Goal: Information Seeking & Learning: Compare options

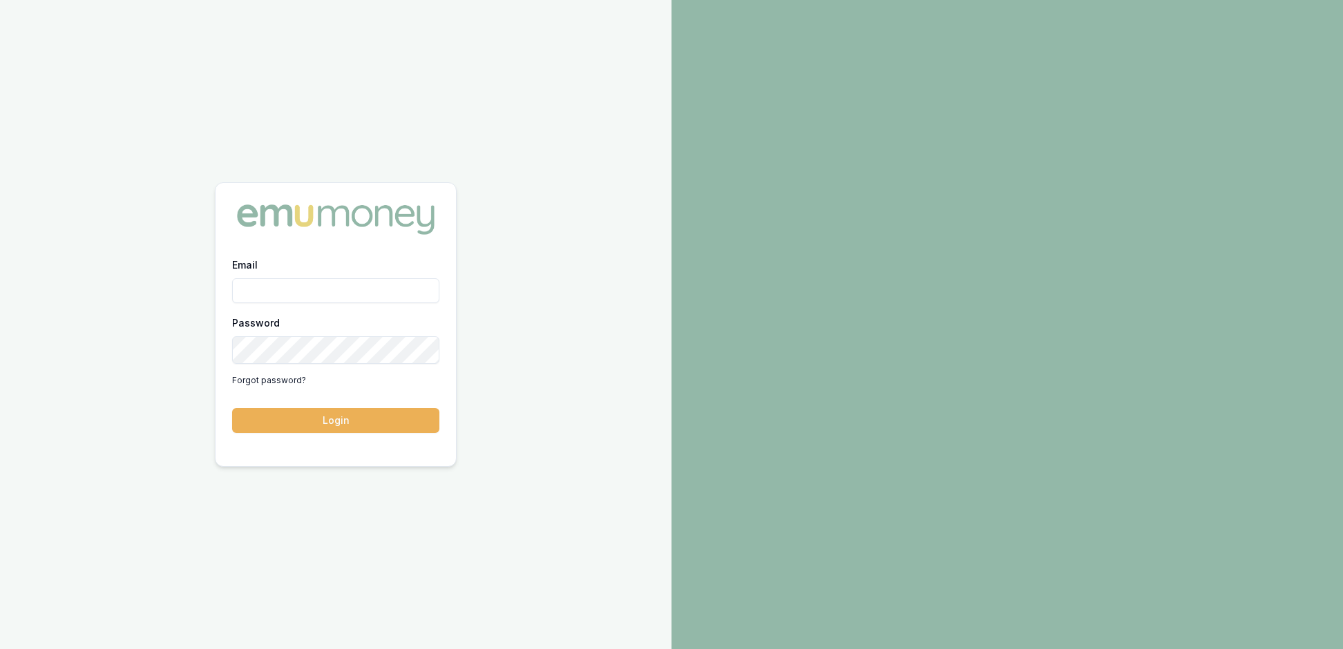
type input "[EMAIL_ADDRESS][PERSON_NAME][DOMAIN_NAME]"
click at [343, 425] on button "Login" at bounding box center [335, 420] width 207 height 25
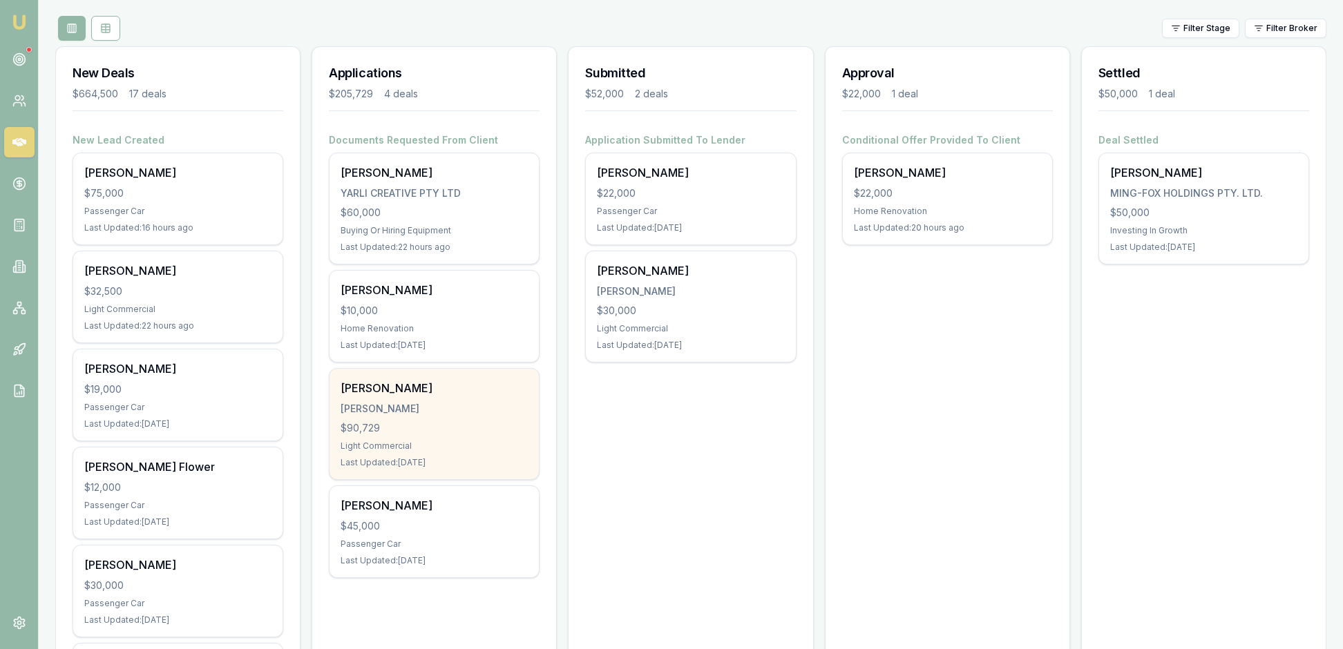
scroll to position [146, 0]
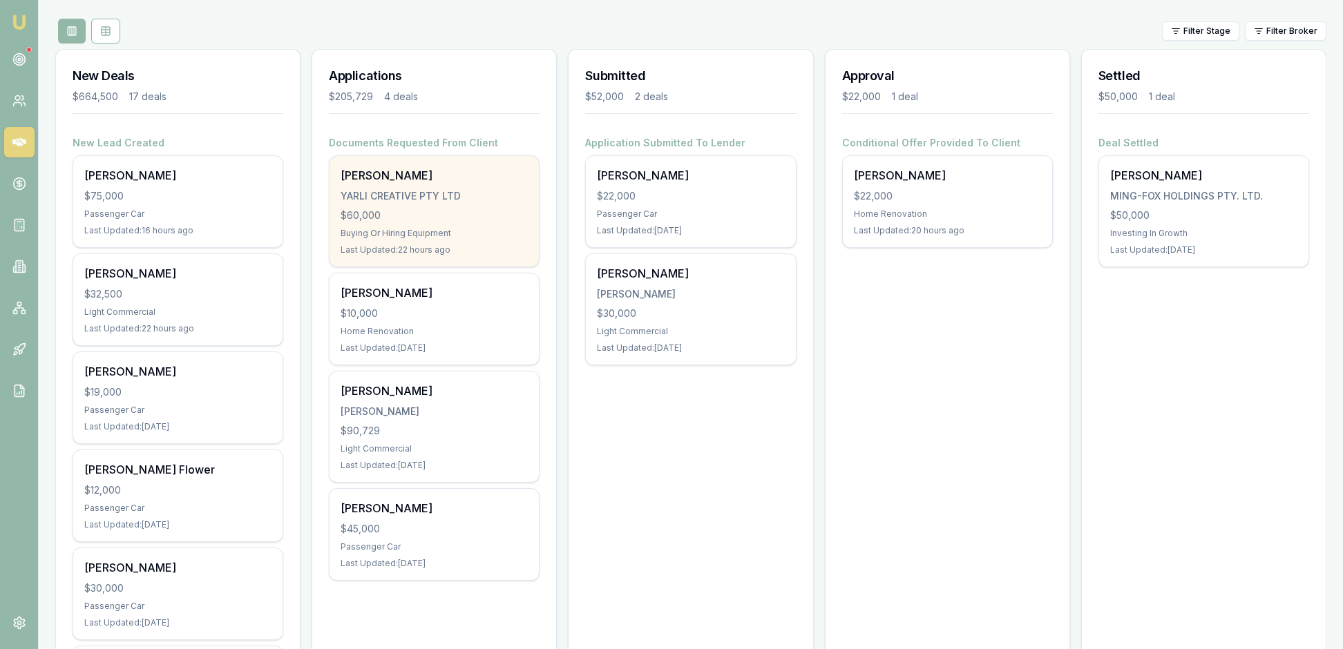
click at [428, 239] on div "Buying Or Hiring Equipment" at bounding box center [433, 233] width 187 height 11
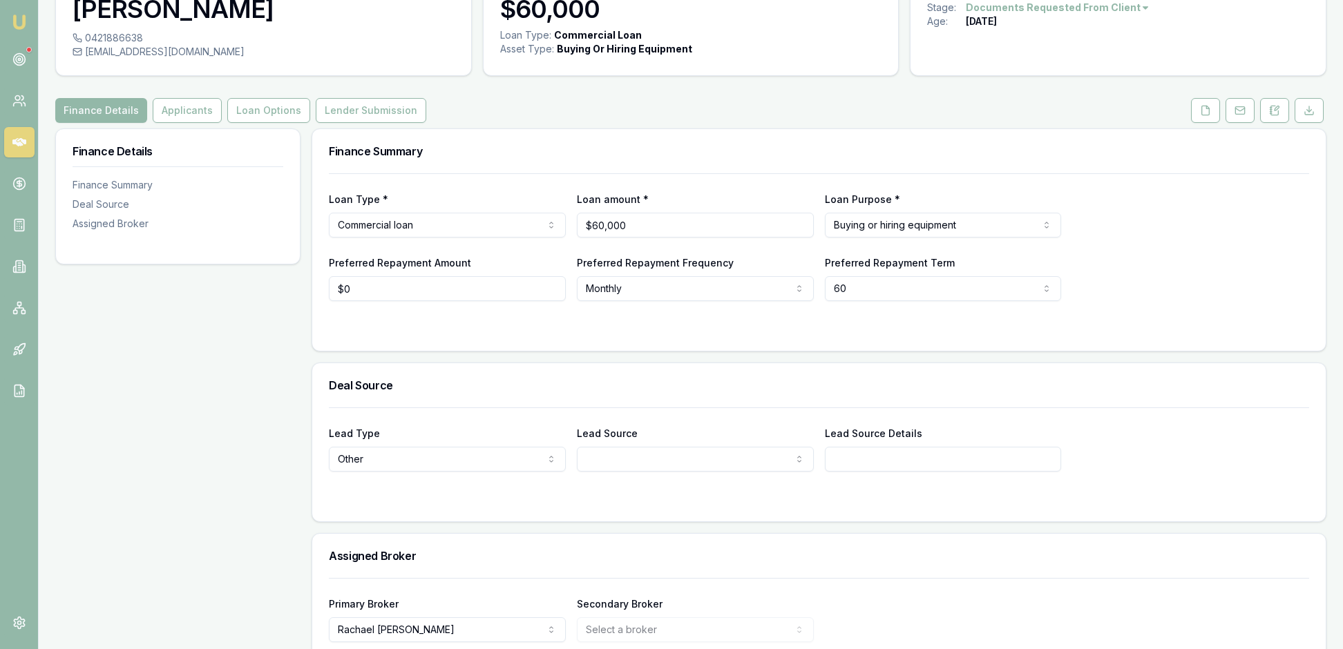
scroll to position [83, 0]
click at [1200, 117] on icon at bounding box center [1205, 111] width 11 height 11
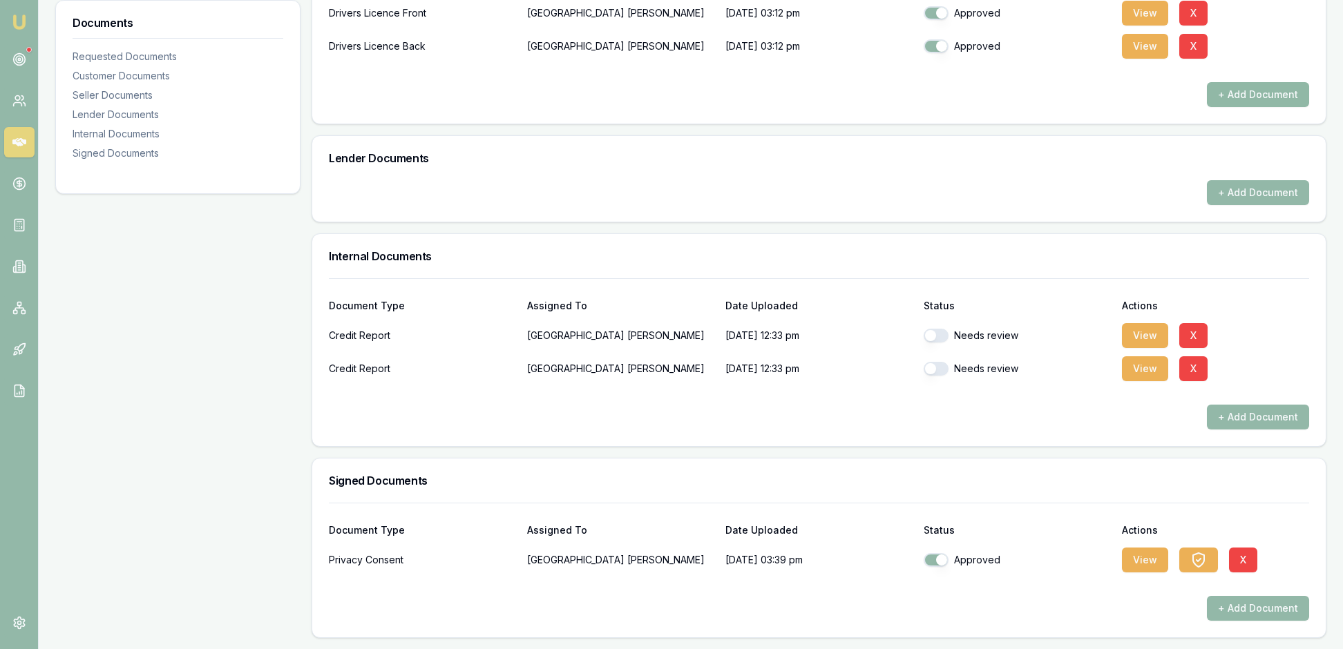
scroll to position [604, 0]
click at [1148, 338] on button "View" at bounding box center [1145, 335] width 46 height 25
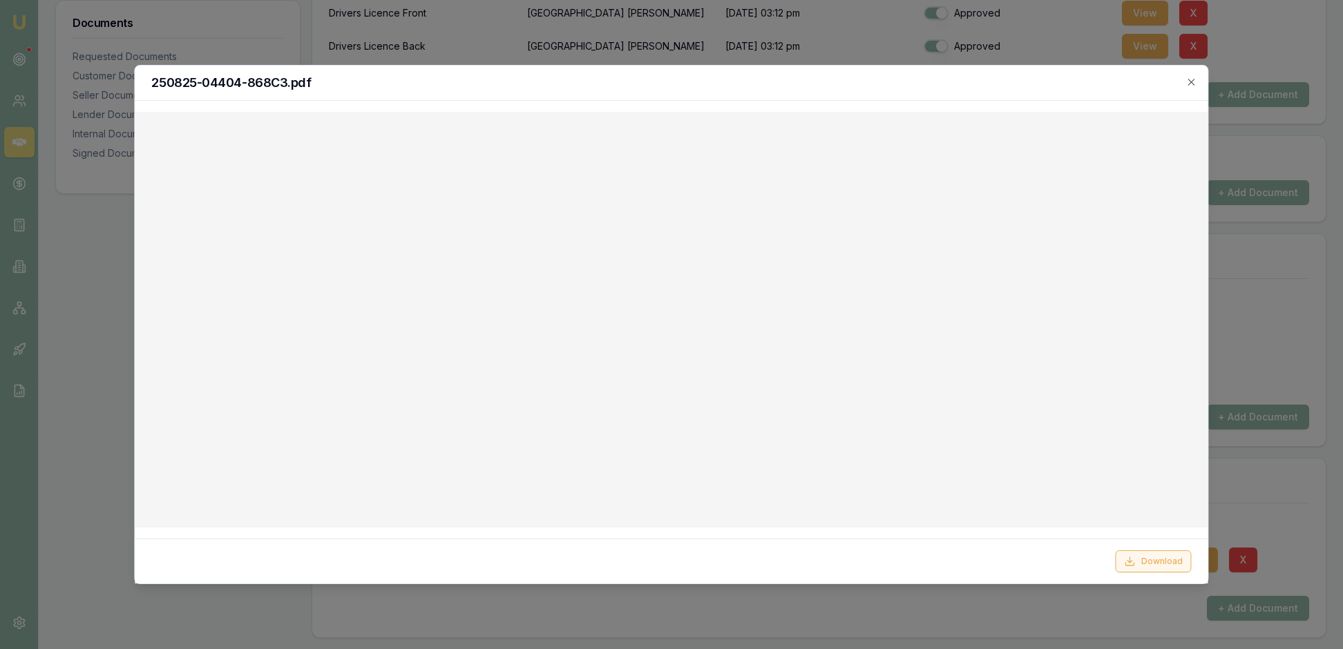
click at [1157, 555] on button "Download" at bounding box center [1153, 561] width 76 height 22
click at [1191, 88] on icon "button" at bounding box center [1191, 82] width 11 height 11
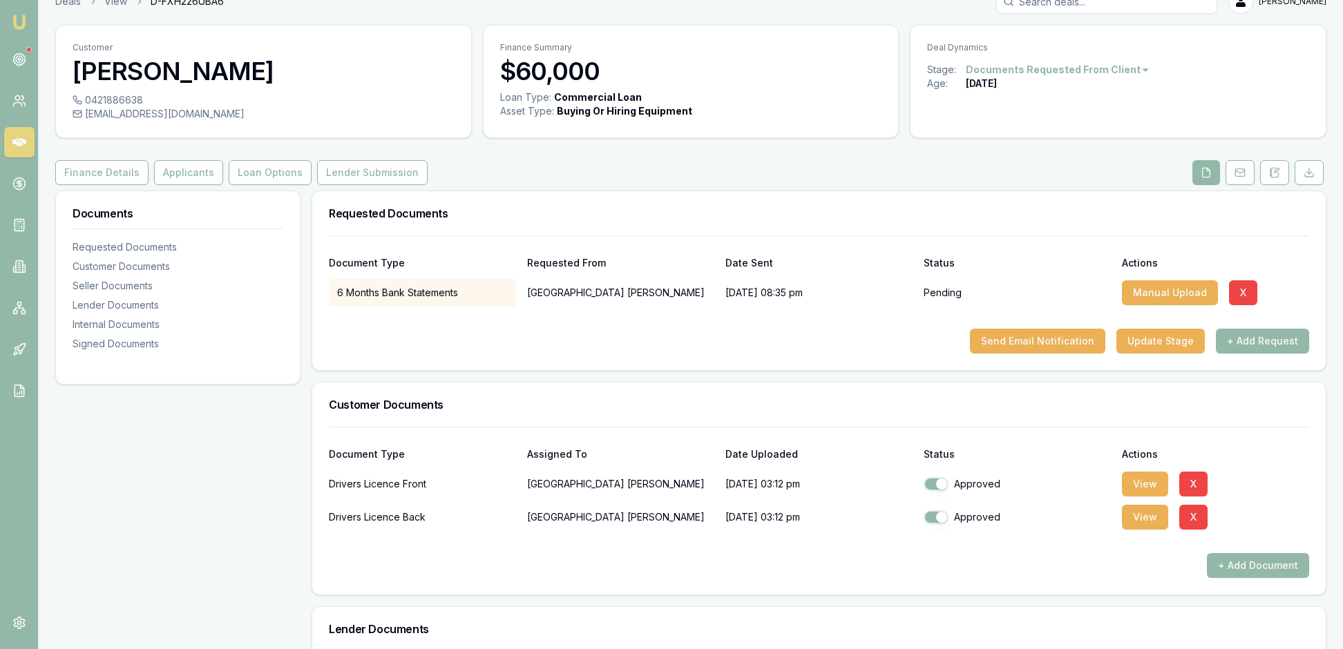
scroll to position [14, 0]
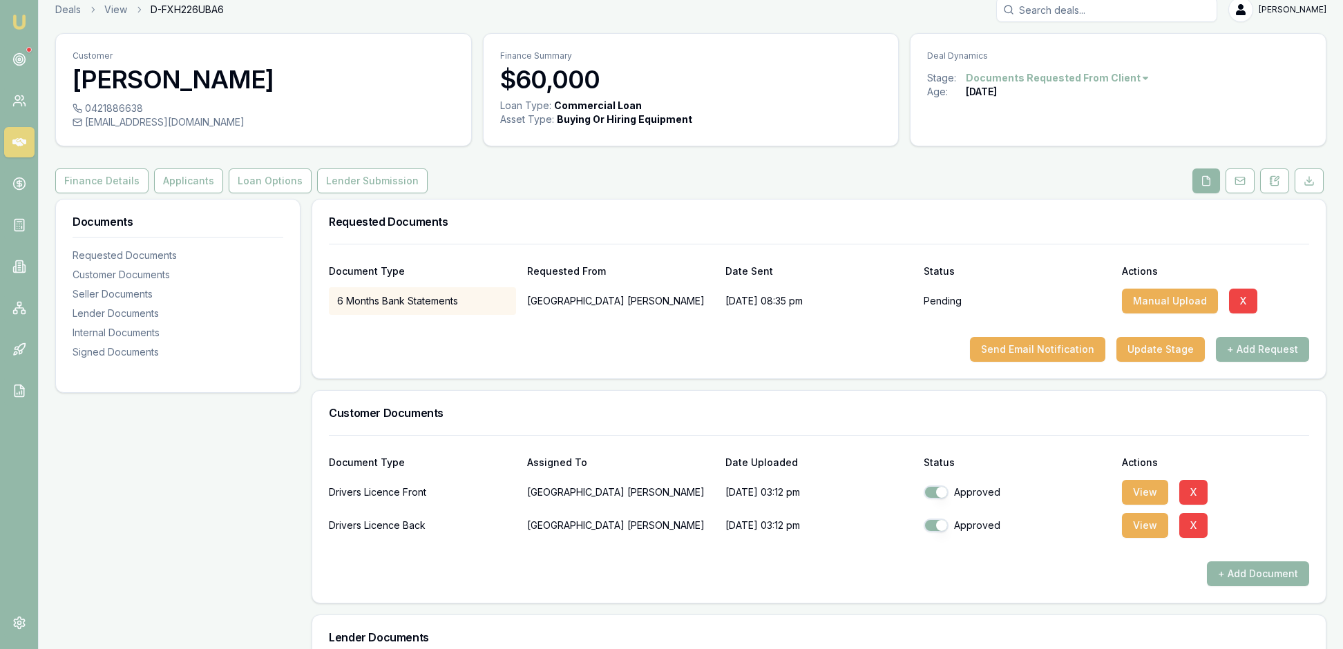
click at [586, 193] on div "Finance Details Applicants Loan Options Lender Submission" at bounding box center [690, 181] width 1271 height 25
click at [311, 193] on button "Loan Options" at bounding box center [270, 181] width 83 height 25
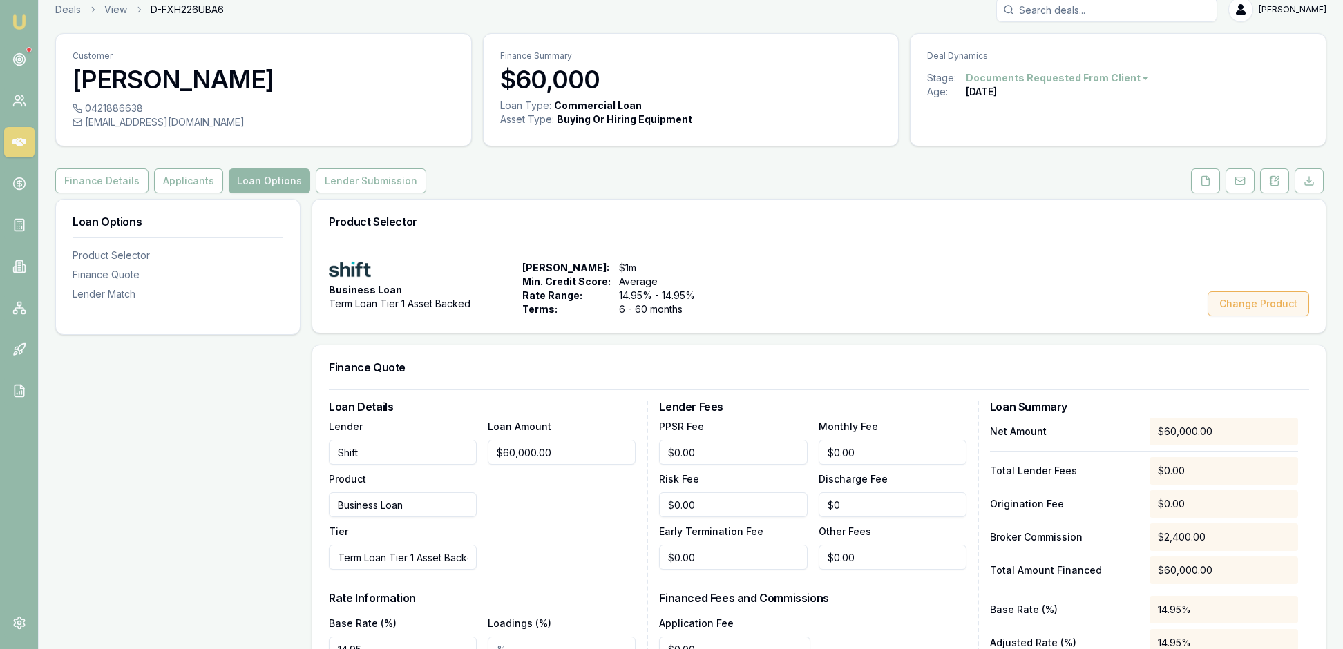
click at [1213, 316] on button "Change Product" at bounding box center [1258, 303] width 102 height 25
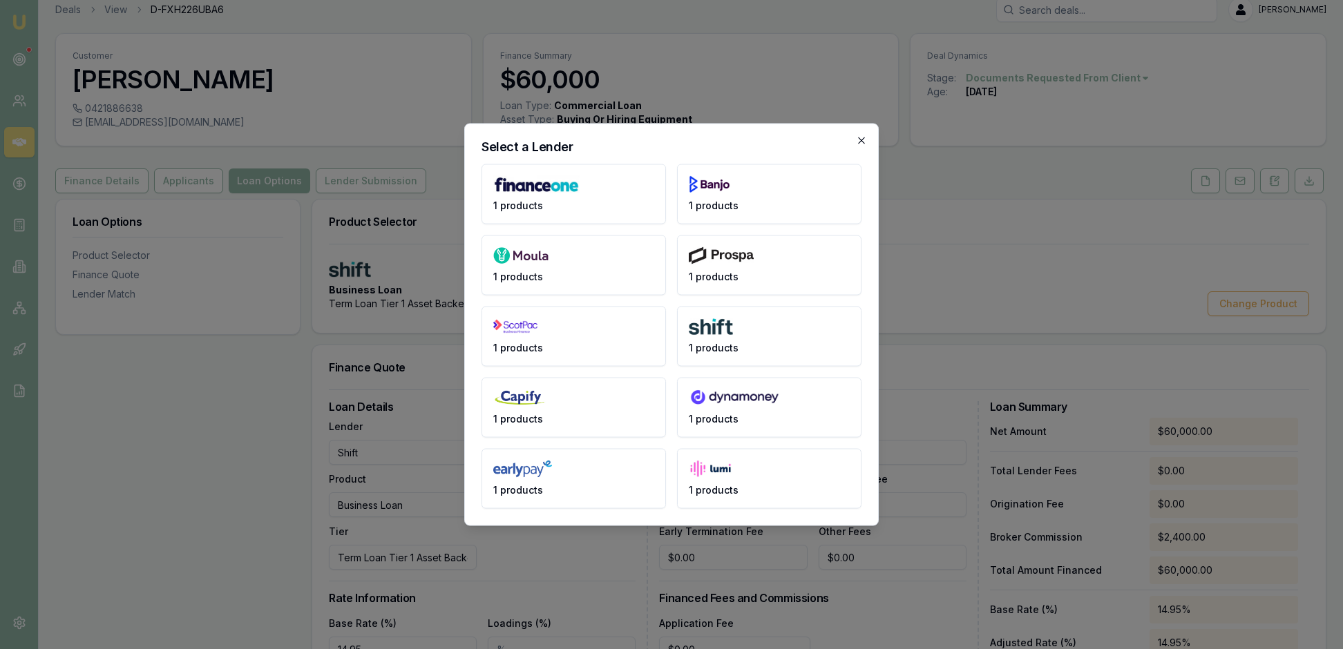
click at [858, 135] on icon "button" at bounding box center [861, 140] width 11 height 11
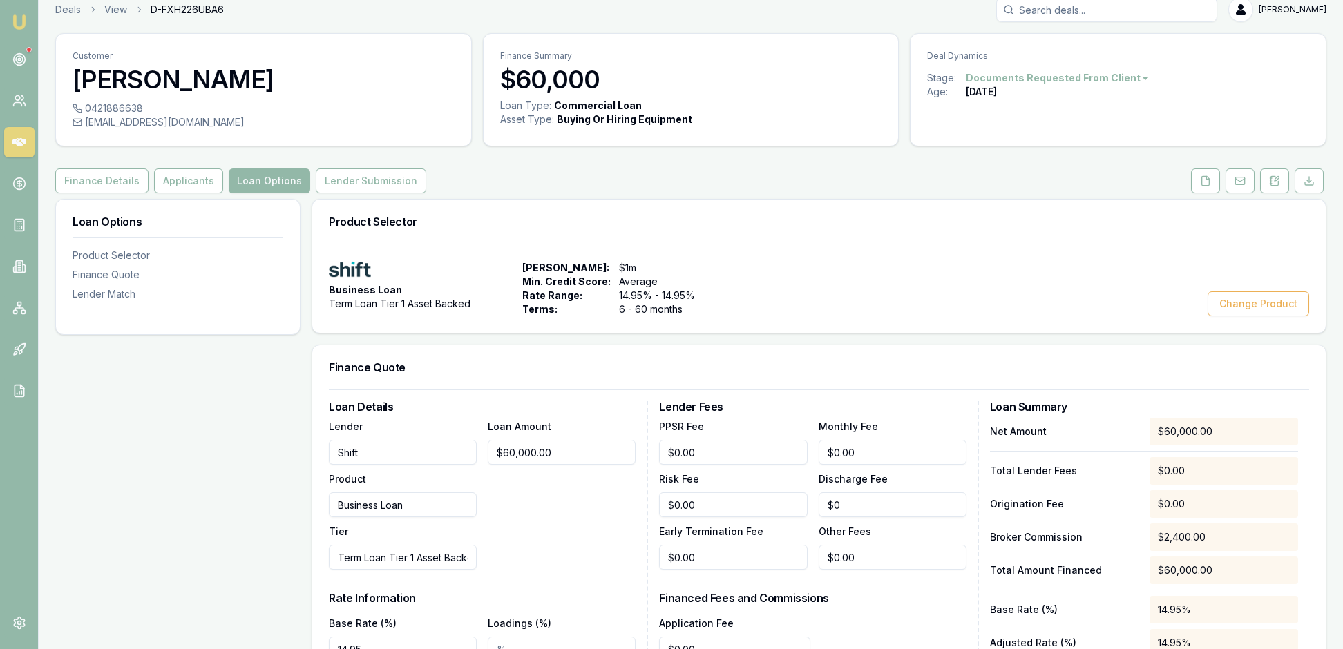
click at [836, 193] on div "Finance Details Applicants Loan Options Lender Submission" at bounding box center [690, 181] width 1271 height 25
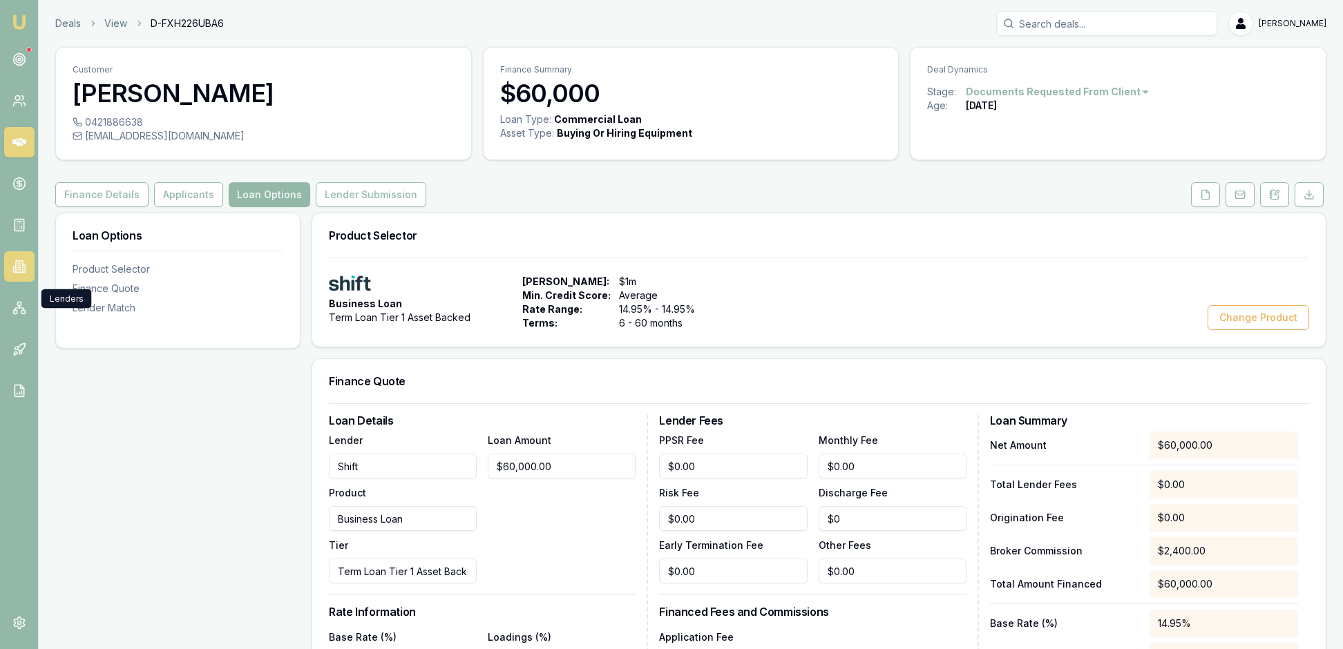
click at [17, 273] on icon at bounding box center [19, 267] width 14 height 14
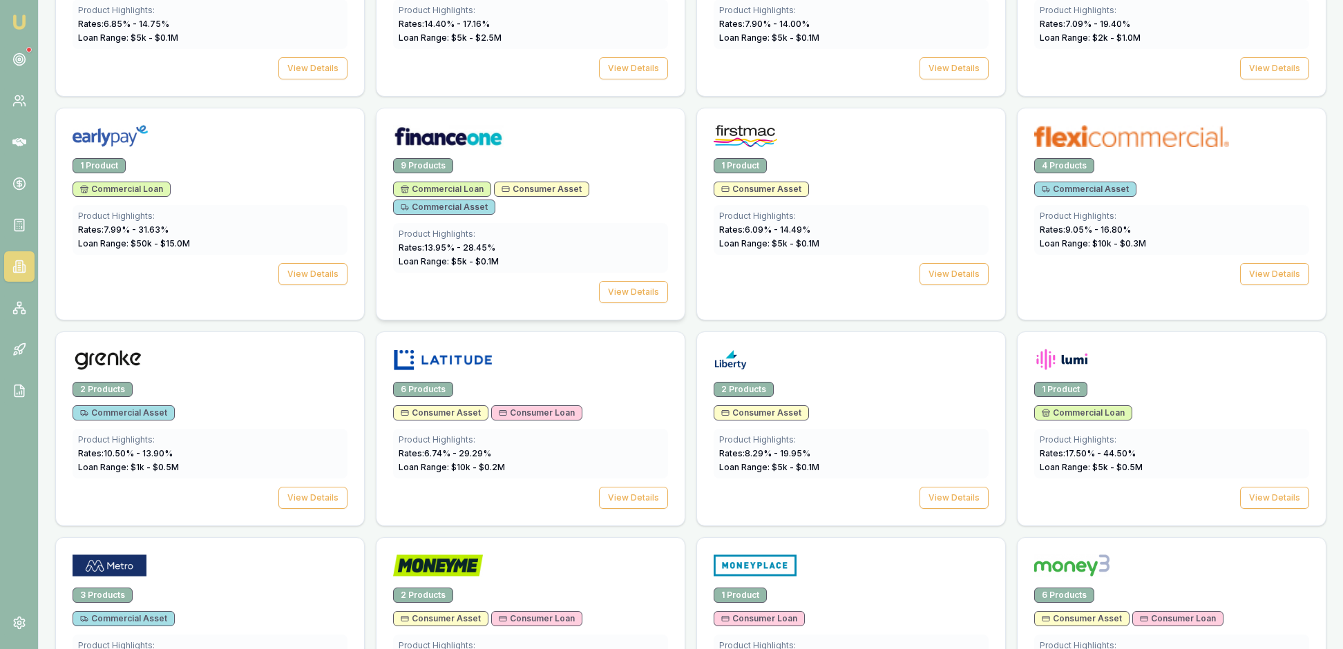
scroll to position [1036, 0]
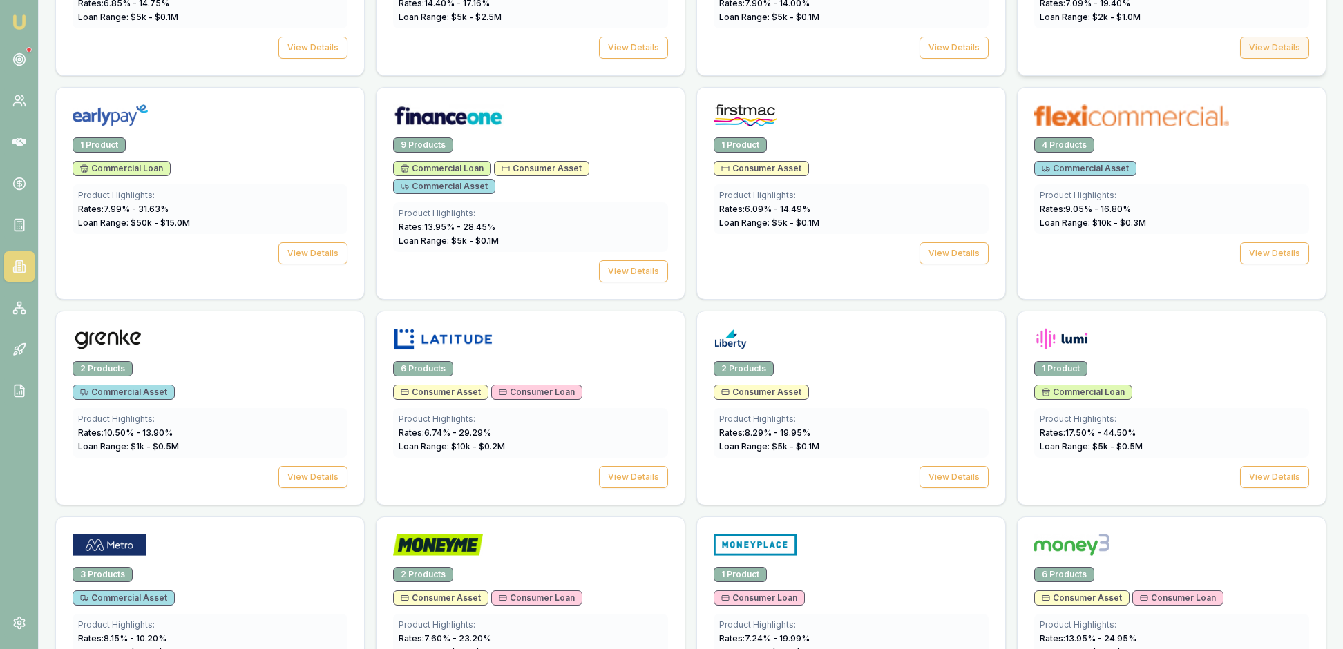
click at [1246, 59] on button "View Details" at bounding box center [1274, 48] width 69 height 22
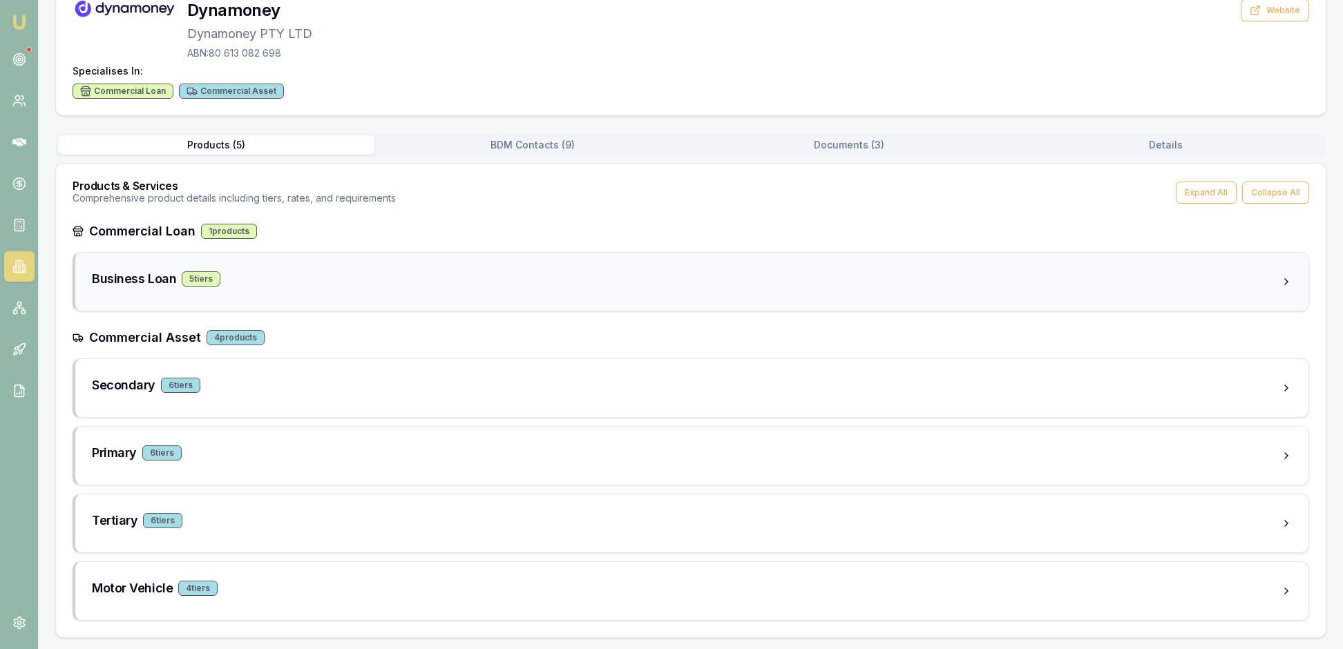
scroll to position [198, 0]
click at [616, 269] on div "Business Loan 5 tier s" at bounding box center [686, 278] width 1189 height 19
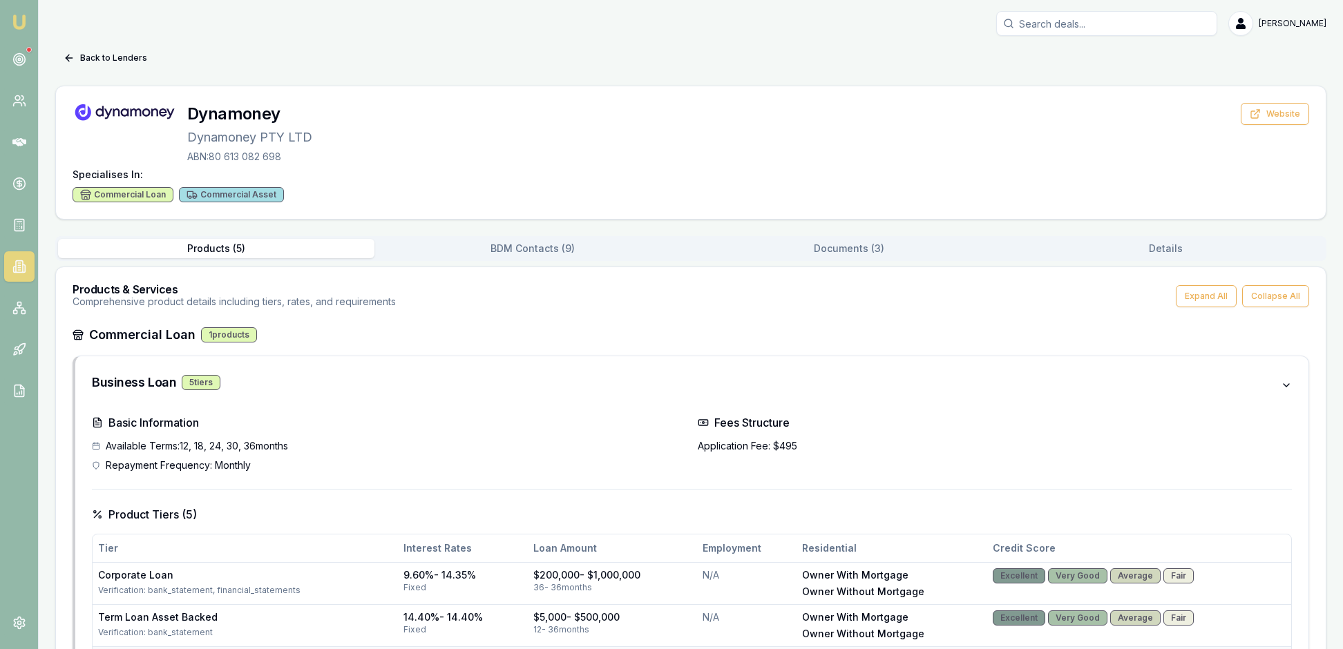
scroll to position [0, 0]
click at [84, 64] on button "Back to Lenders" at bounding box center [105, 58] width 100 height 22
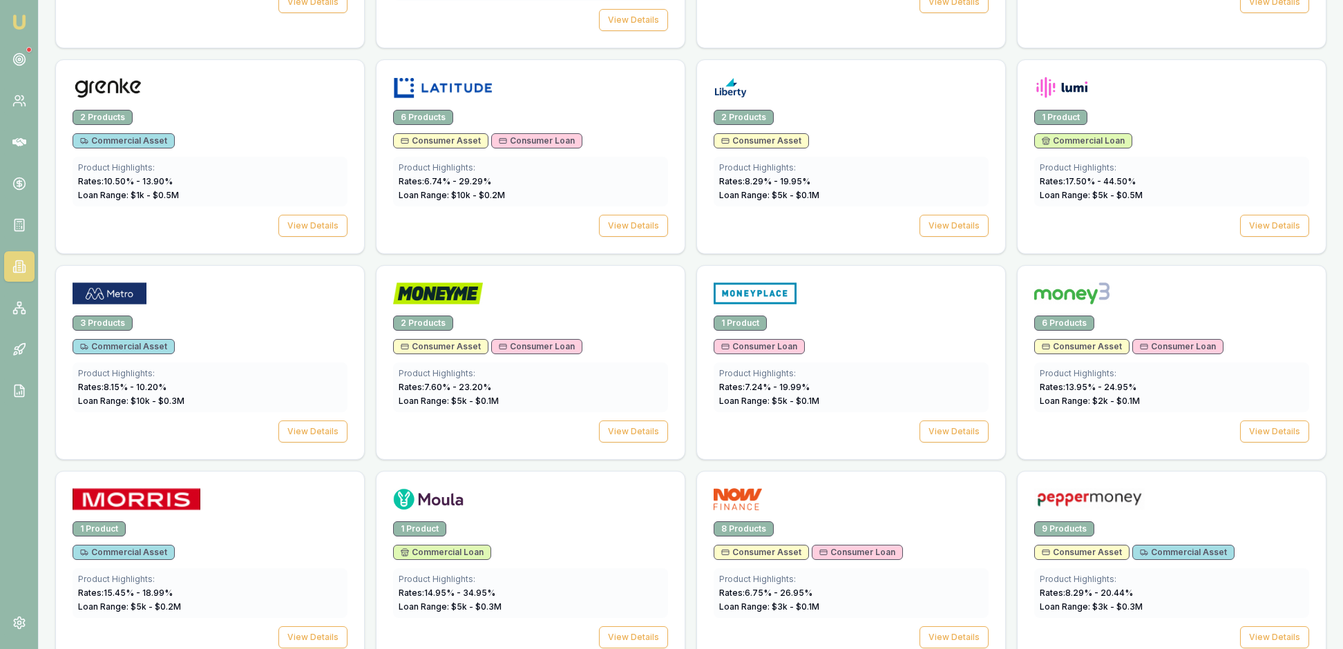
scroll to position [1294, 0]
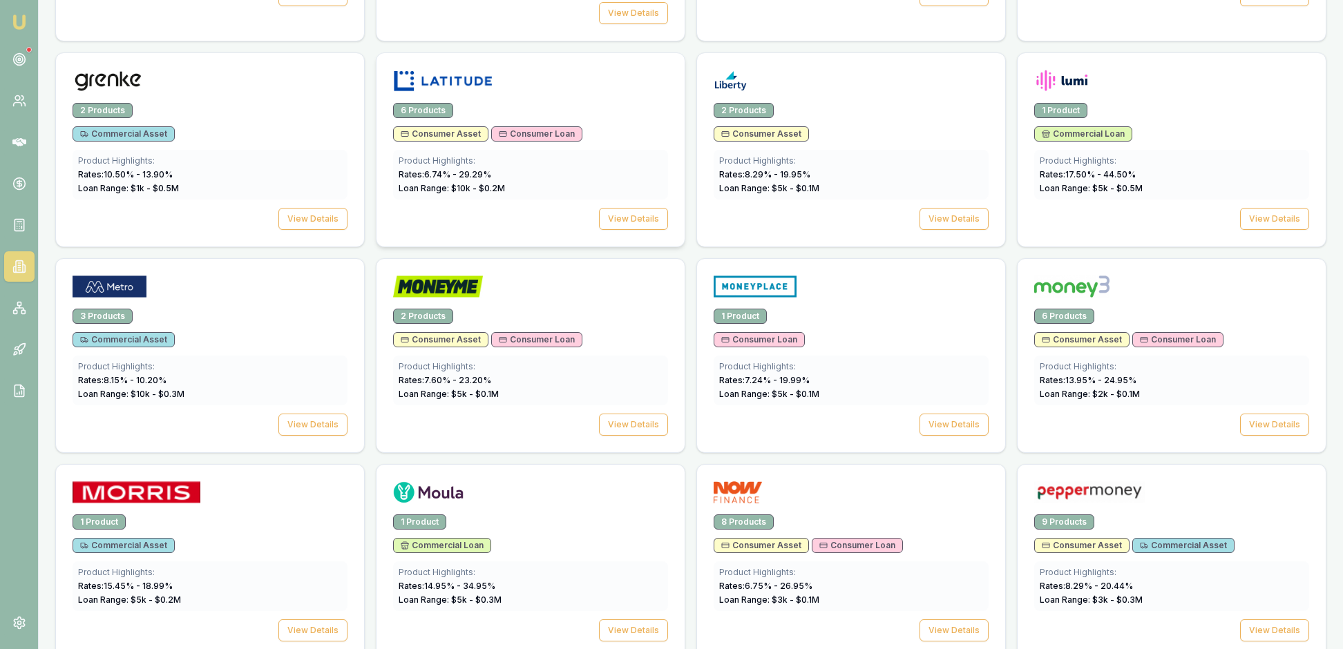
click at [601, 103] on div at bounding box center [530, 78] width 308 height 50
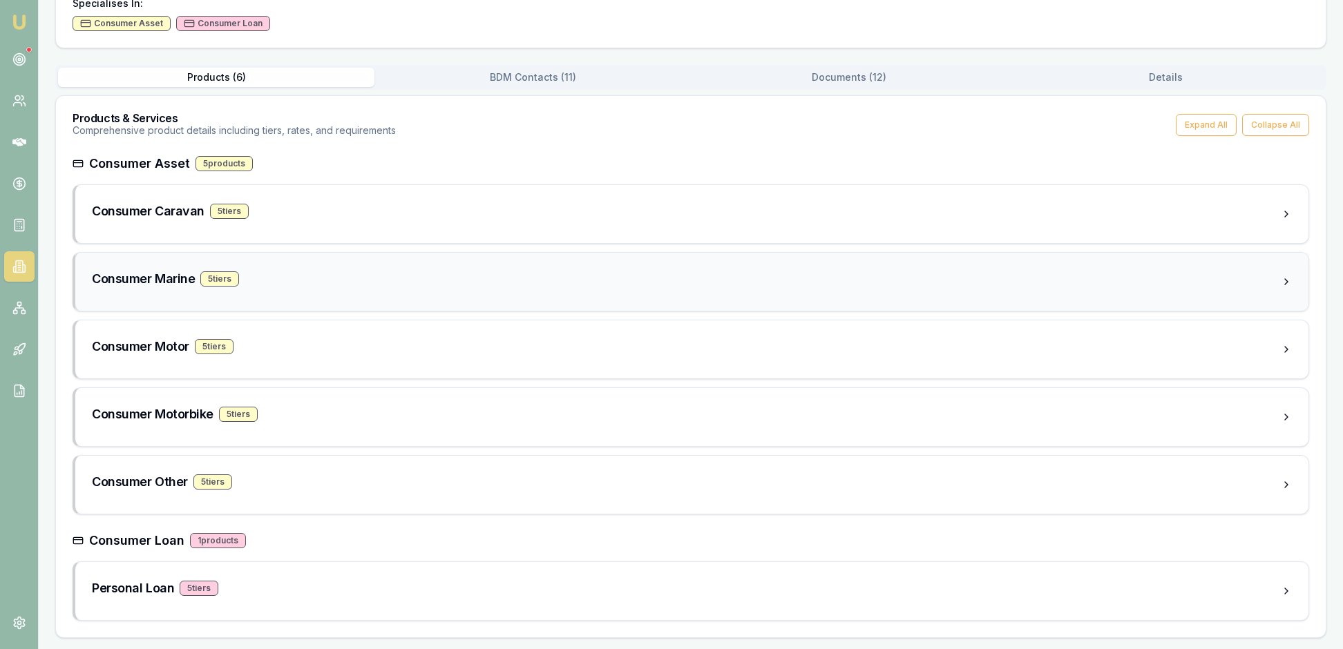
scroll to position [275, 0]
click at [291, 579] on div "Personal Loan 5 tier s" at bounding box center [686, 588] width 1189 height 19
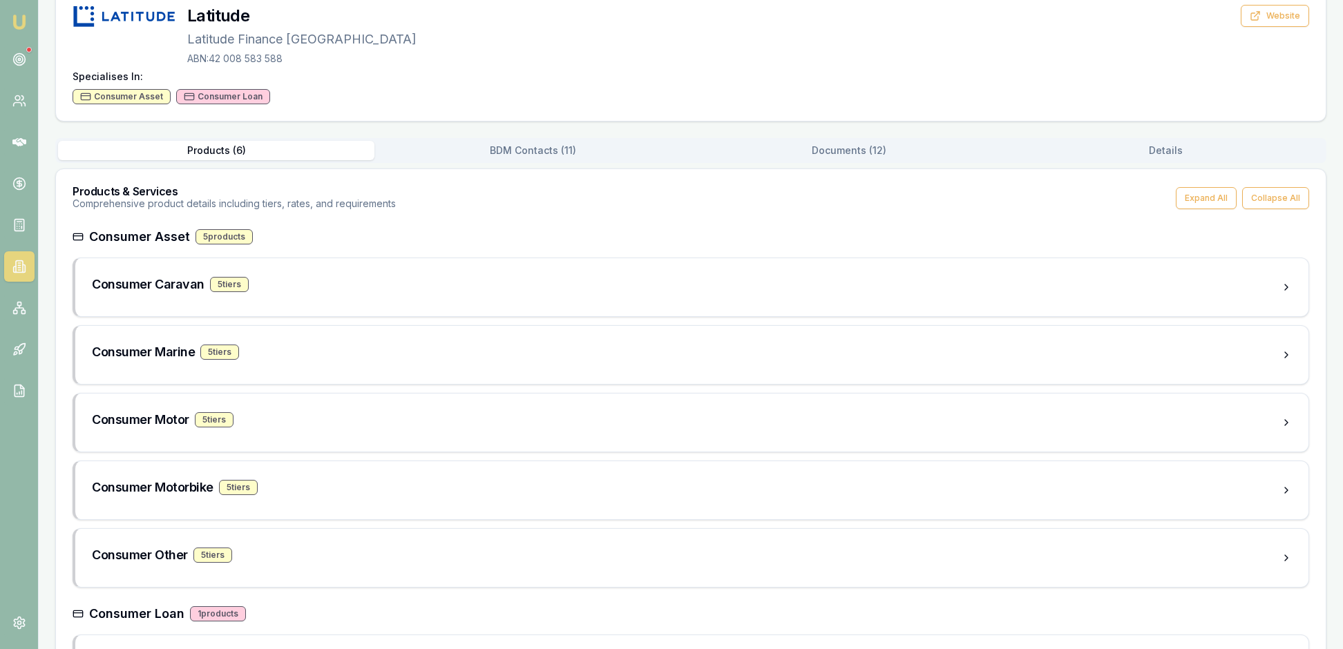
scroll to position [69, 0]
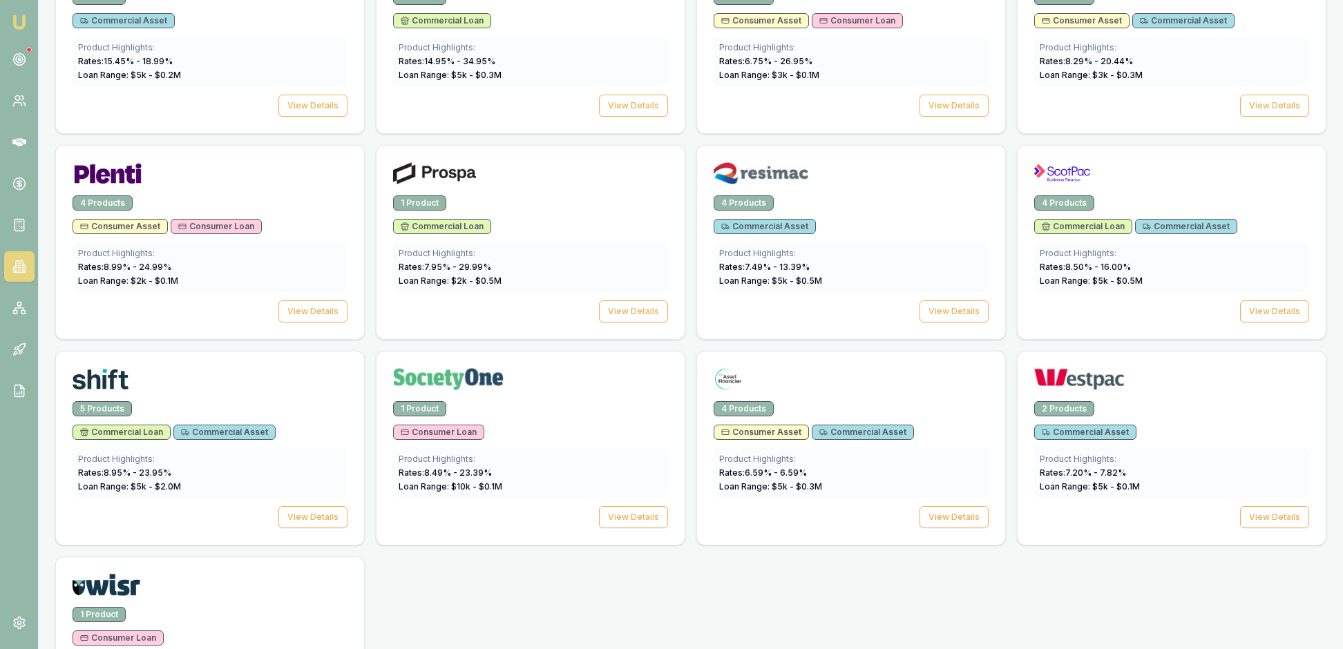
scroll to position [1812, 0]
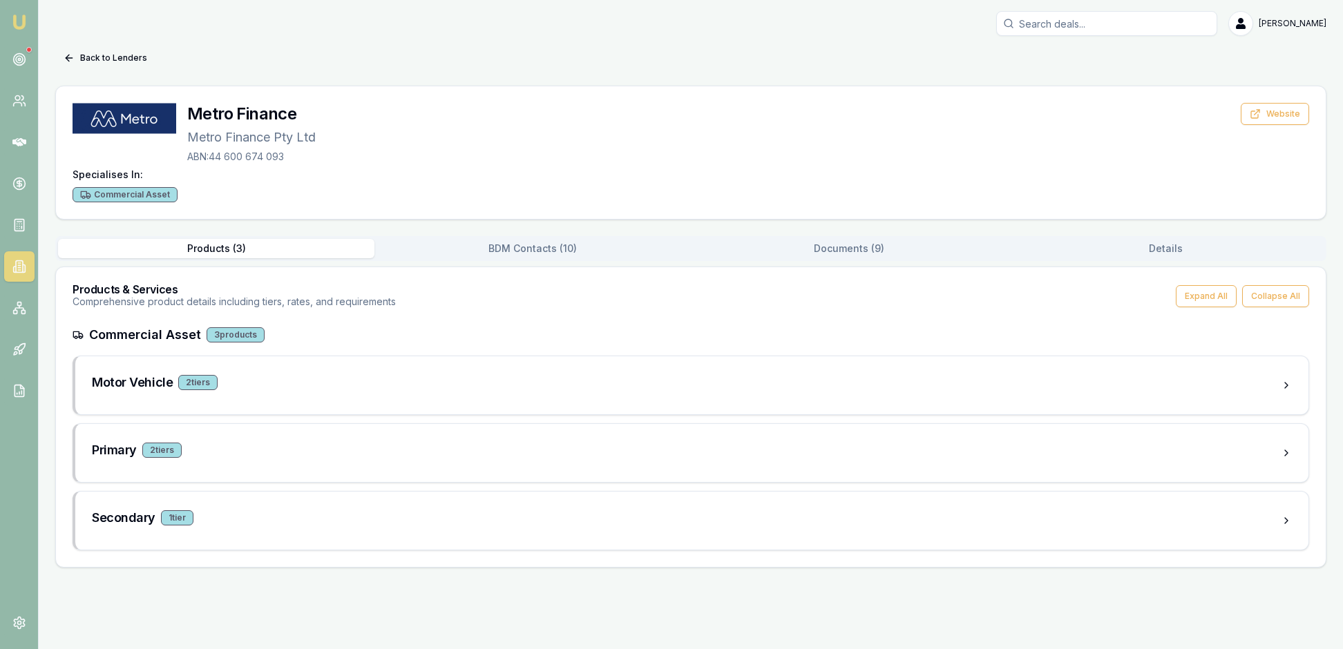
scroll to position [3, 0]
click at [283, 392] on div "Motor Vehicle 2 tier s" at bounding box center [686, 382] width 1189 height 19
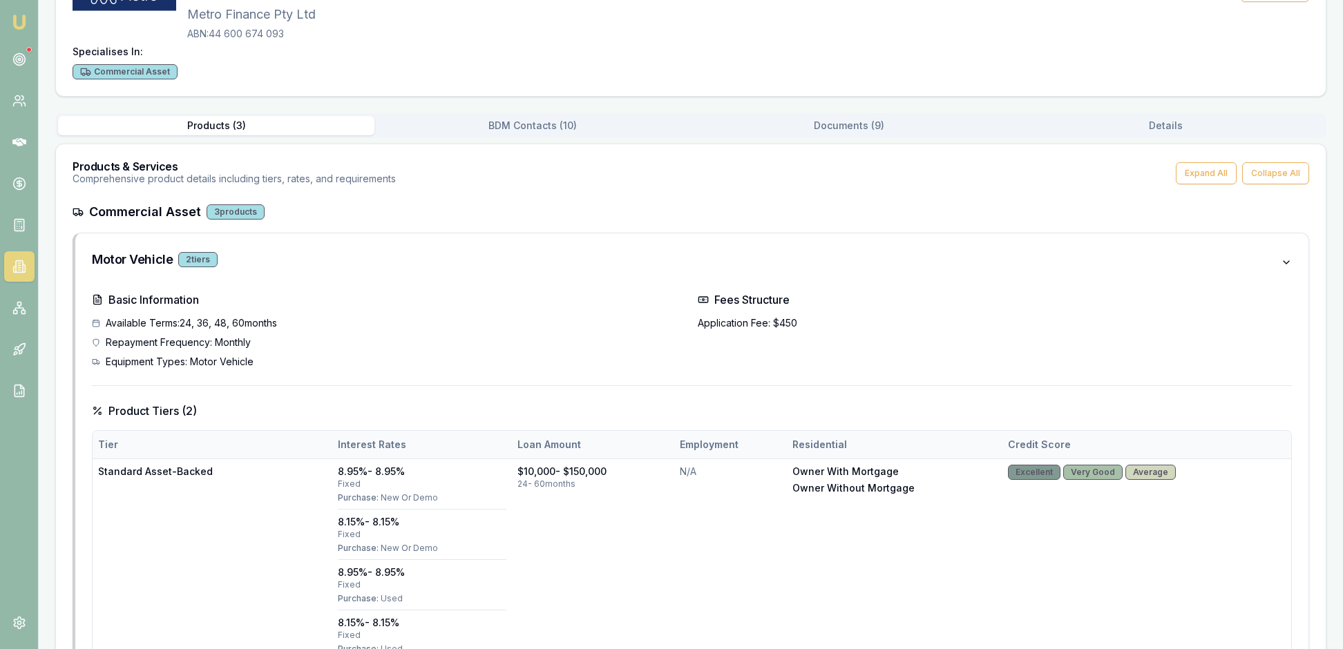
scroll to position [119, 0]
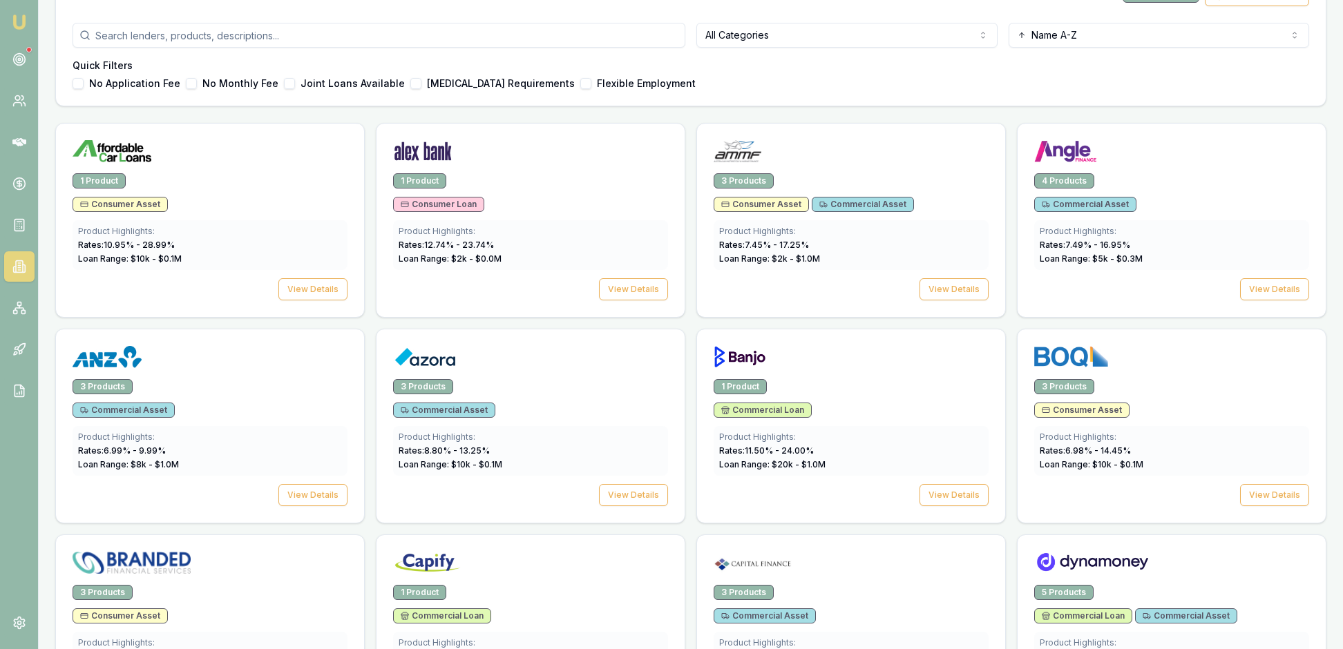
scroll to position [377, 0]
